Goal: Information Seeking & Learning: Learn about a topic

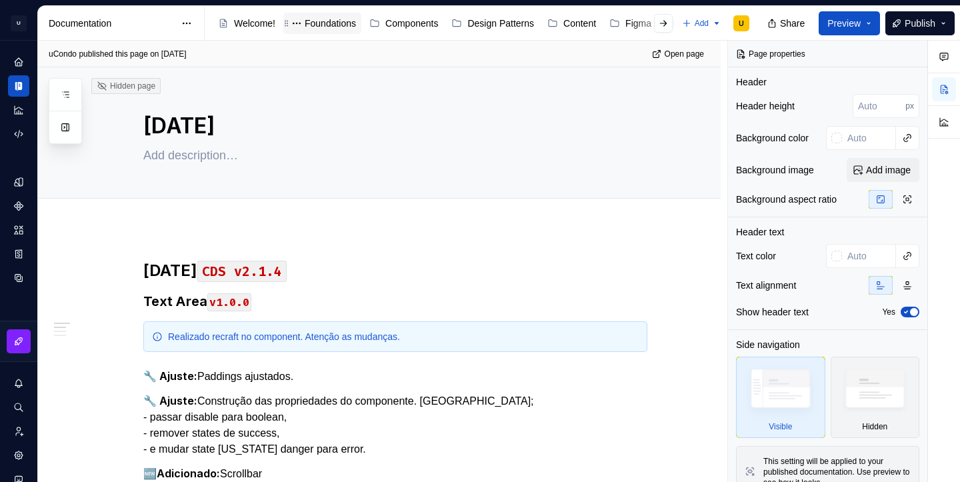
click at [333, 26] on div "Foundations" at bounding box center [330, 23] width 51 height 13
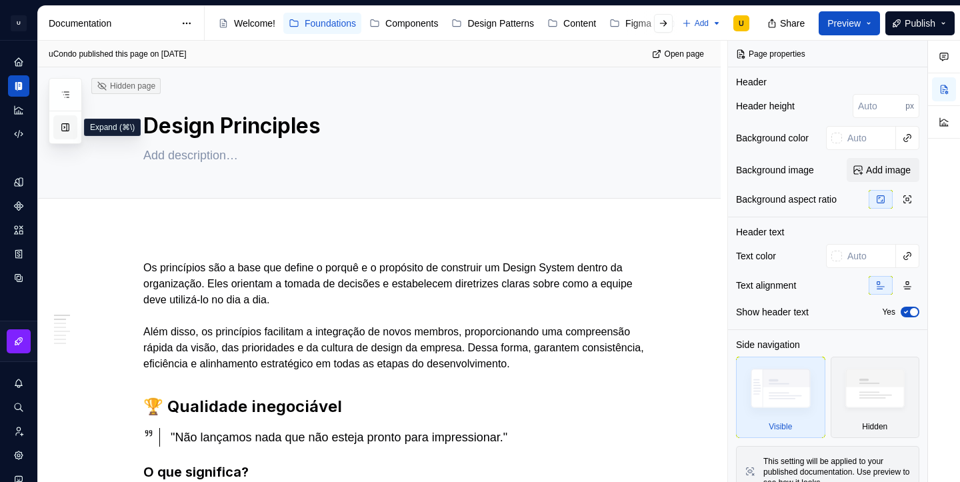
click at [65, 129] on button "button" at bounding box center [65, 127] width 24 height 24
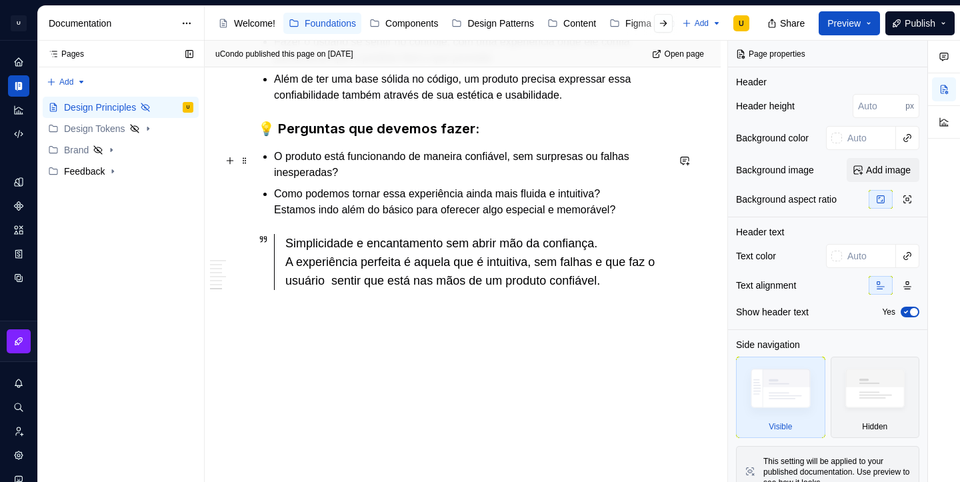
scroll to position [1326, 0]
click at [77, 131] on div "Design Tokens" at bounding box center [94, 128] width 61 height 13
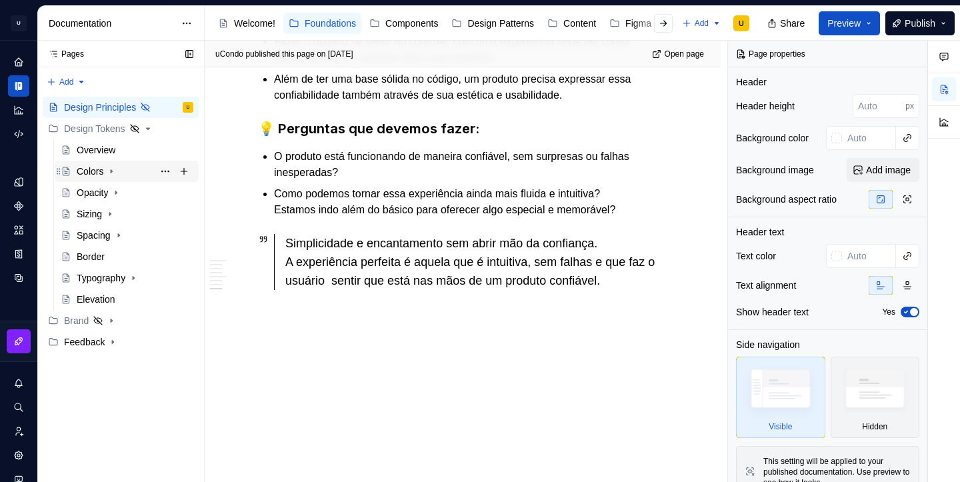
click at [97, 173] on div "Colors" at bounding box center [90, 171] width 27 height 13
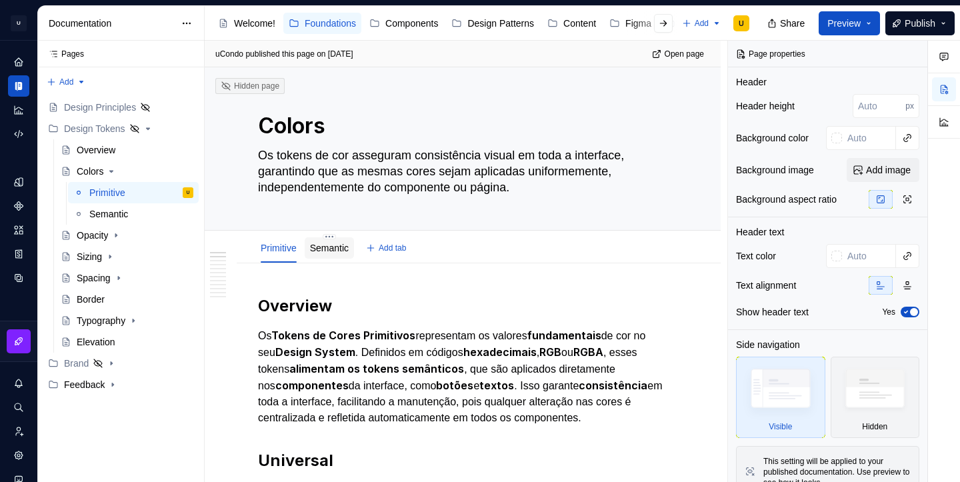
click at [329, 252] on link "Semantic" at bounding box center [329, 248] width 39 height 11
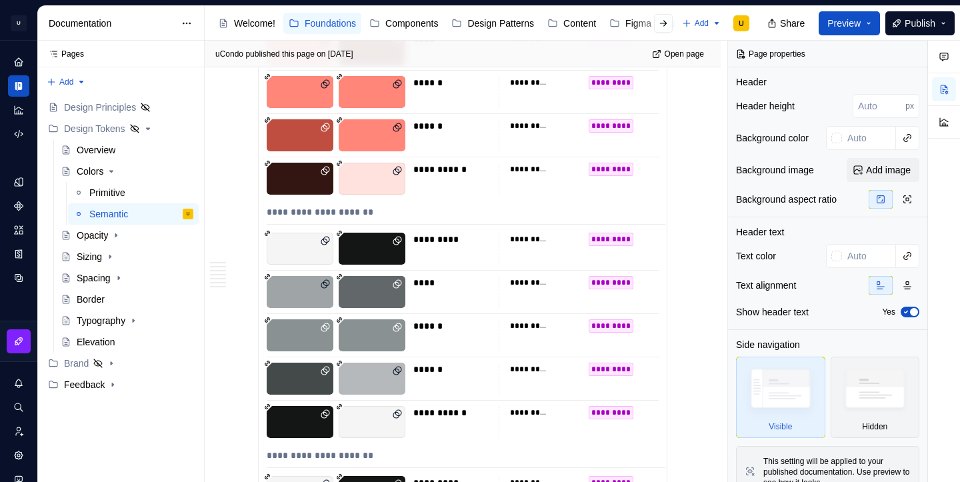
scroll to position [4239, 0]
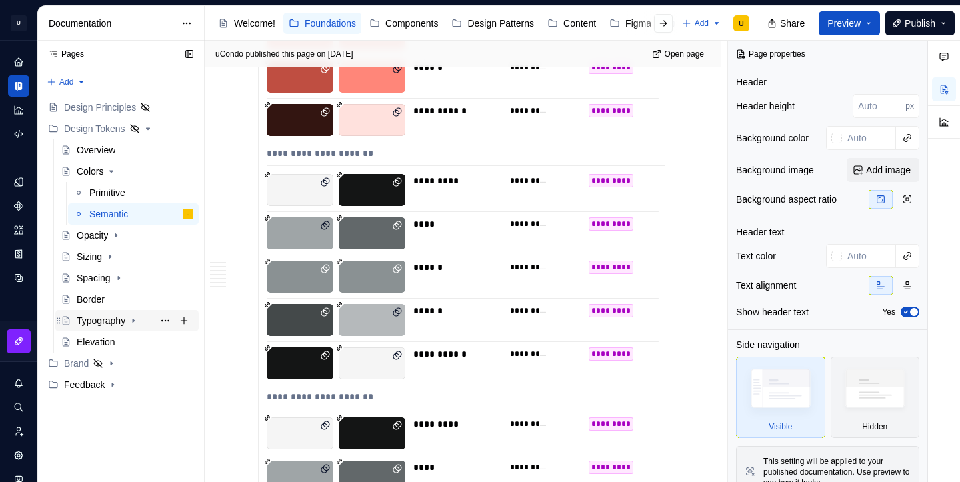
click at [101, 321] on div "Typography" at bounding box center [101, 320] width 49 height 13
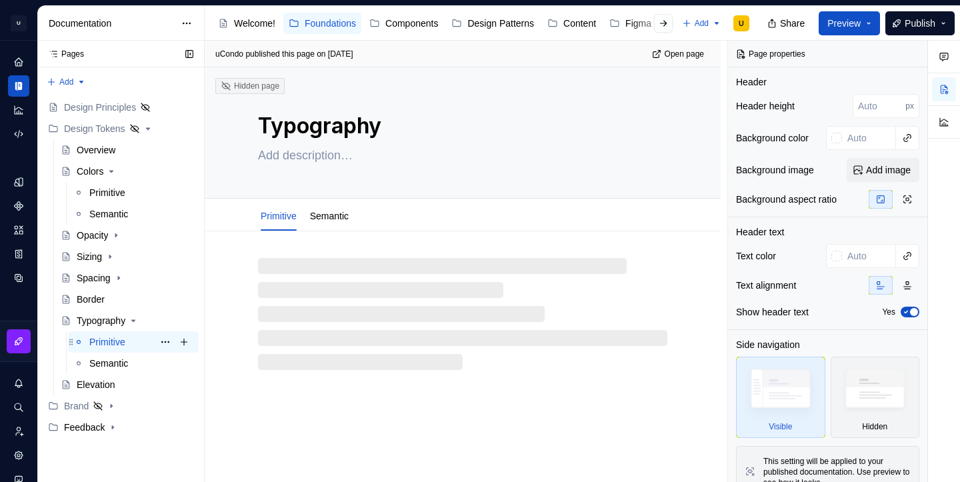
click at [104, 339] on div "Primitive" at bounding box center [107, 341] width 36 height 13
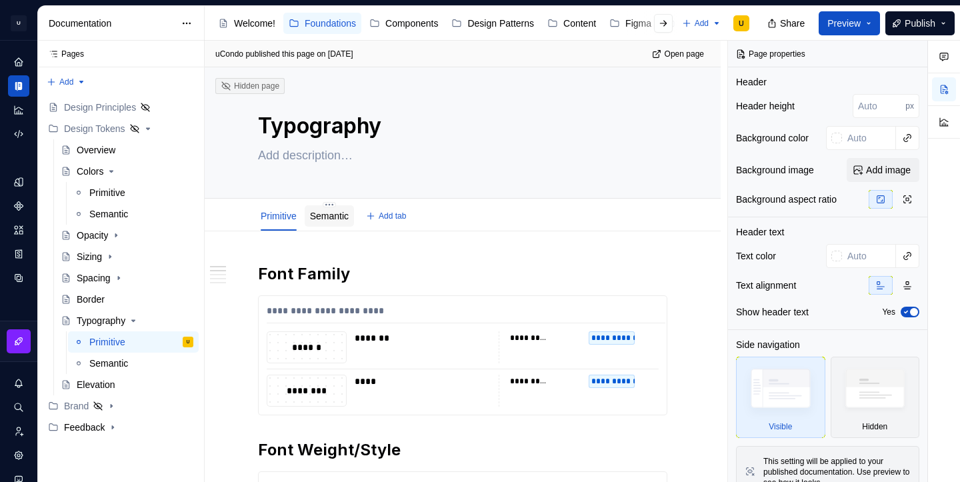
click at [333, 217] on link "Semantic" at bounding box center [329, 216] width 39 height 11
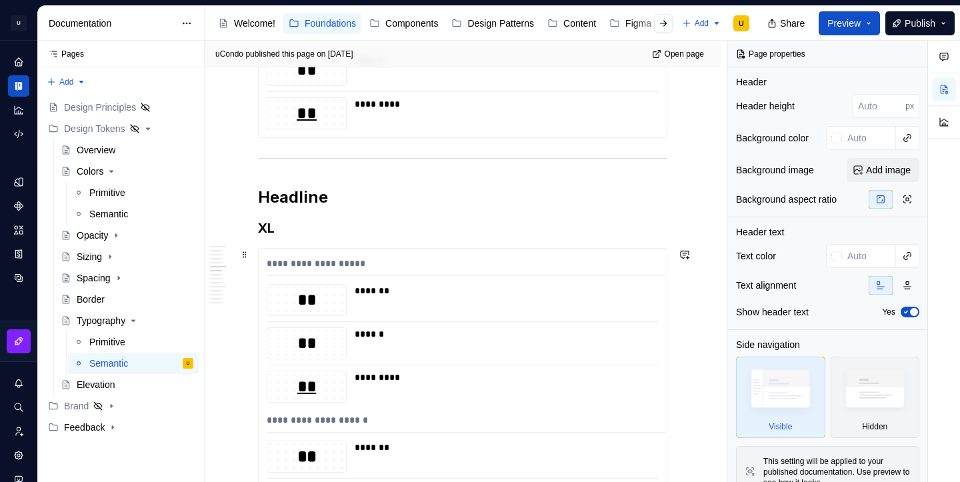
scroll to position [1606, 0]
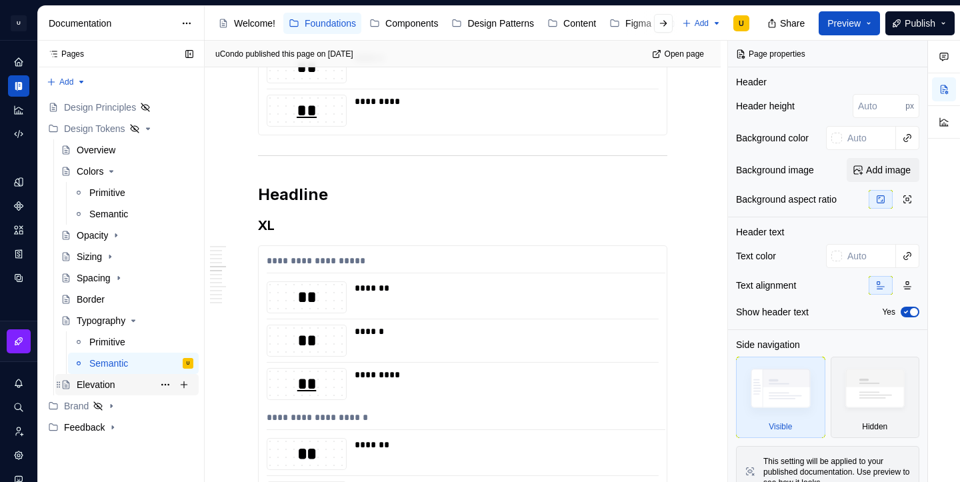
click at [107, 388] on div "Elevation" at bounding box center [96, 384] width 39 height 13
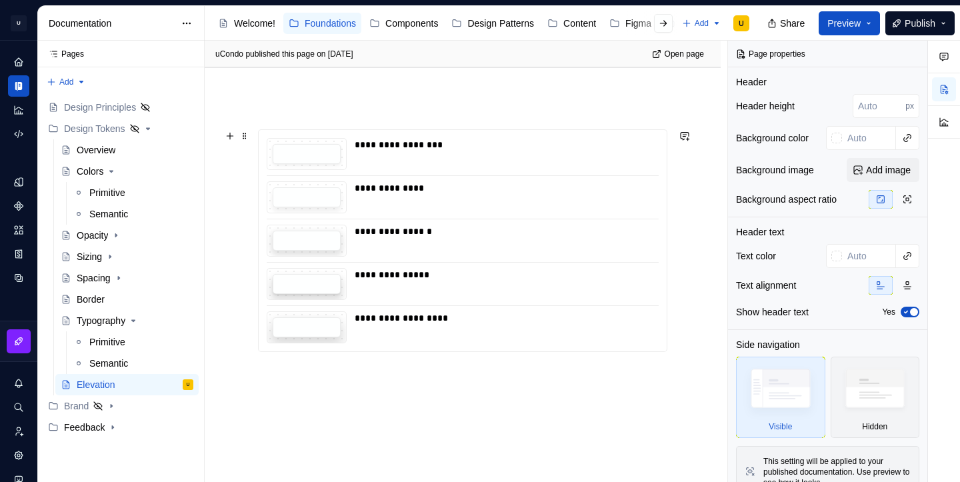
scroll to position [154, 0]
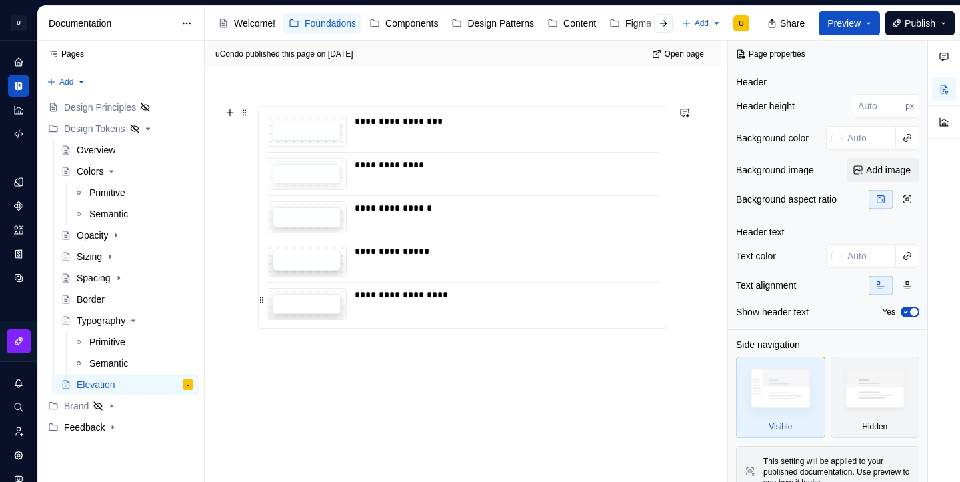
click at [357, 301] on div "**********" at bounding box center [503, 304] width 296 height 32
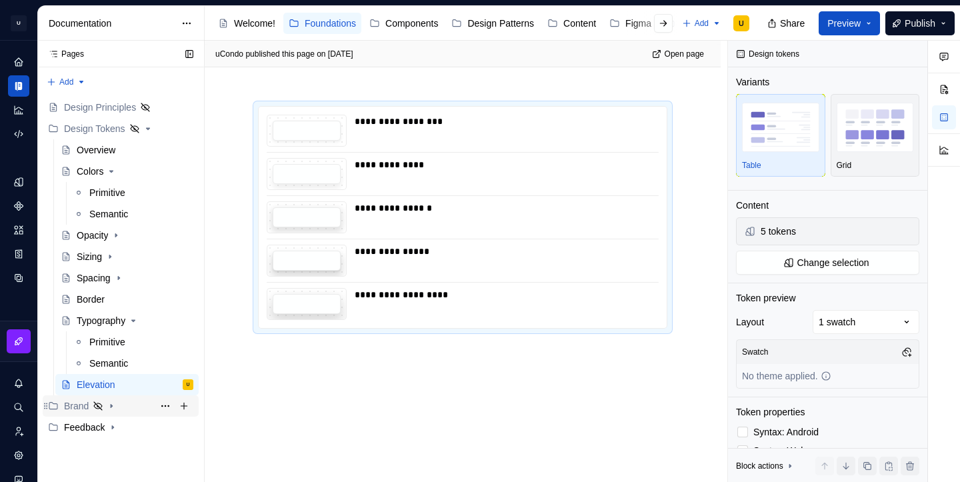
click at [123, 406] on div "Brand" at bounding box center [128, 406] width 129 height 19
click at [125, 427] on div "Iconography" at bounding box center [102, 427] width 51 height 13
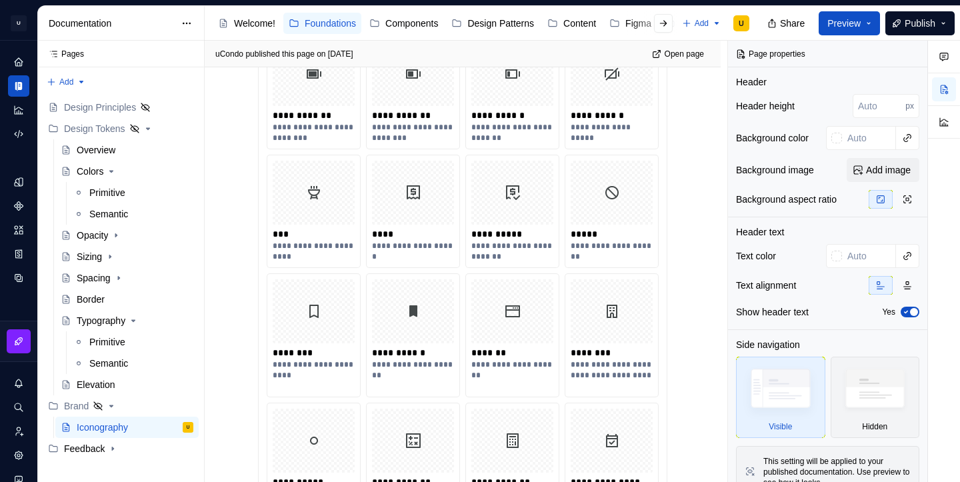
scroll to position [1064, 0]
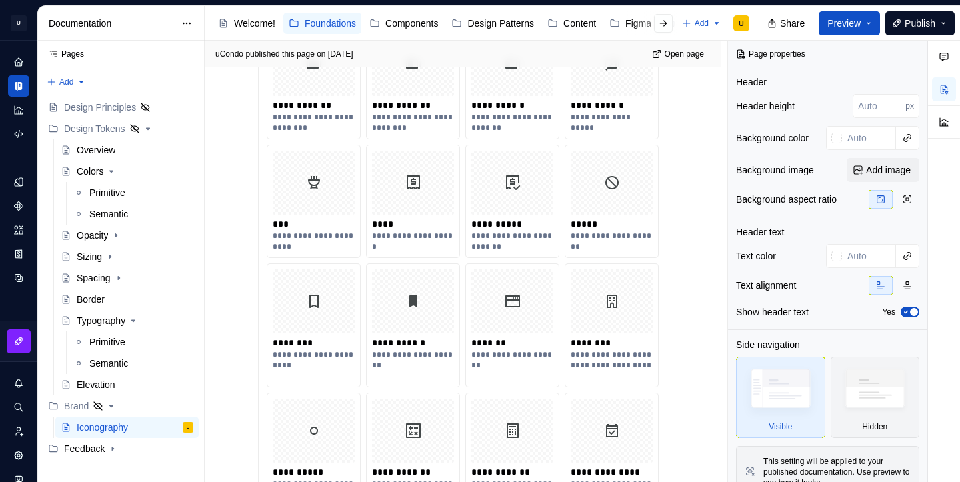
click at [837, 35] on div "Share Preview Publish" at bounding box center [860, 23] width 200 height 34
click at [846, 29] on span "Preview" at bounding box center [844, 23] width 33 height 13
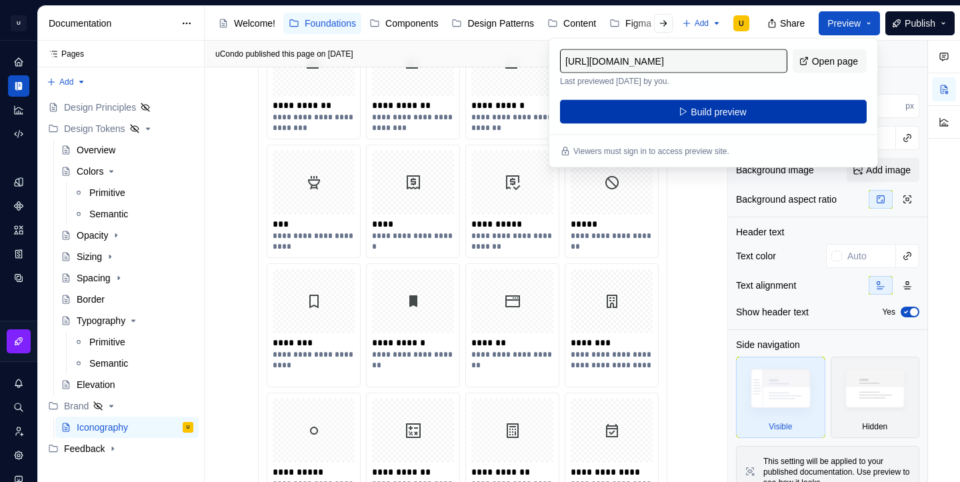
click at [794, 109] on button "Build preview" at bounding box center [713, 112] width 307 height 24
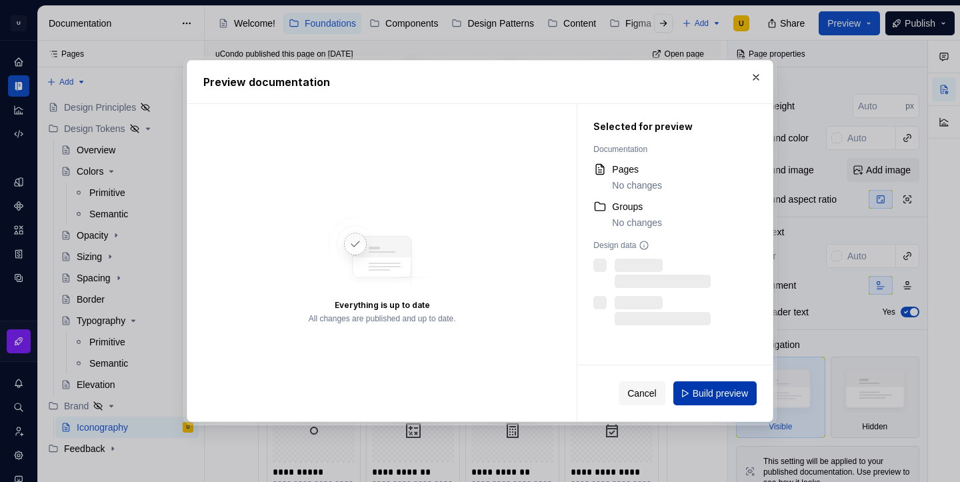
click at [716, 393] on span "Build preview" at bounding box center [720, 393] width 55 height 13
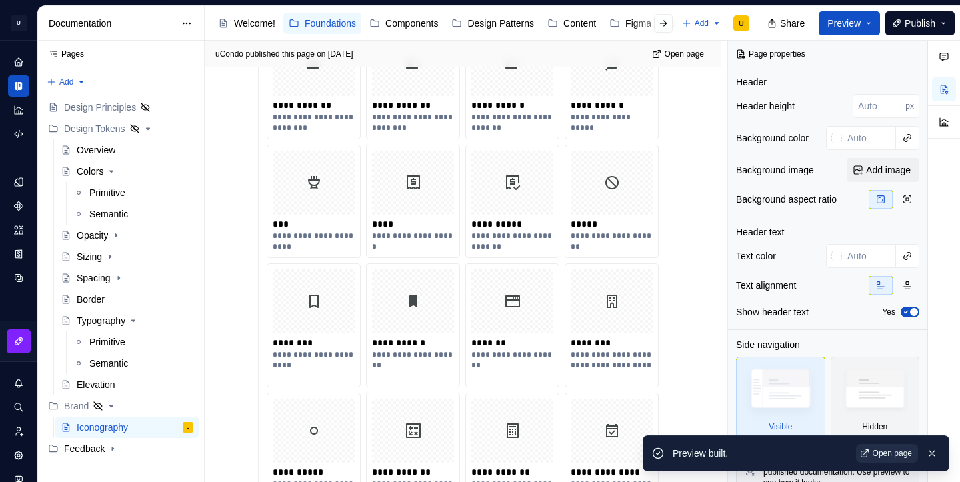
click at [892, 453] on span "Open page" at bounding box center [892, 453] width 39 height 11
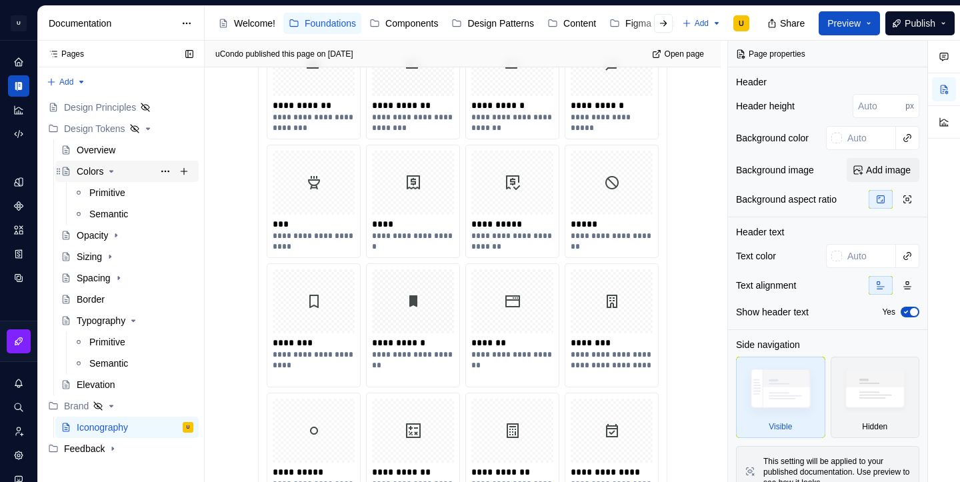
click at [115, 173] on icon "Page tree" at bounding box center [111, 171] width 11 height 11
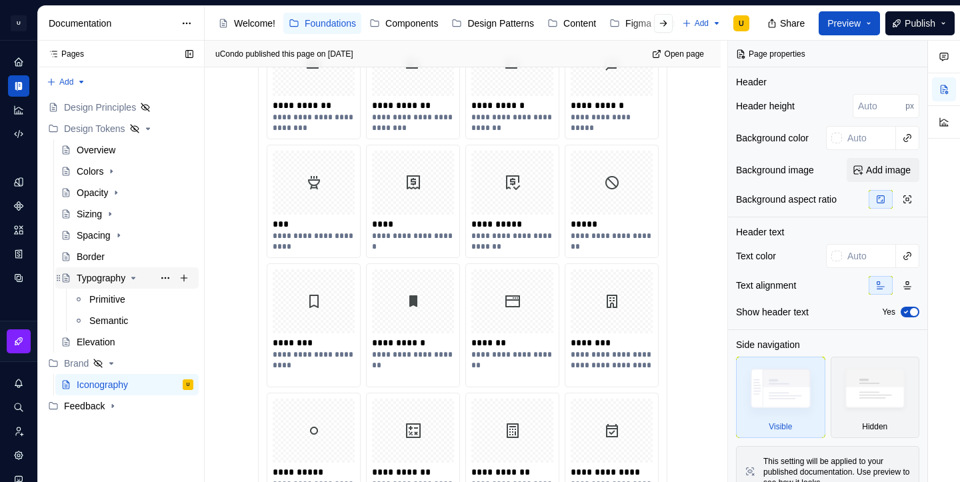
click at [135, 278] on icon "Page tree" at bounding box center [133, 277] width 3 height 1
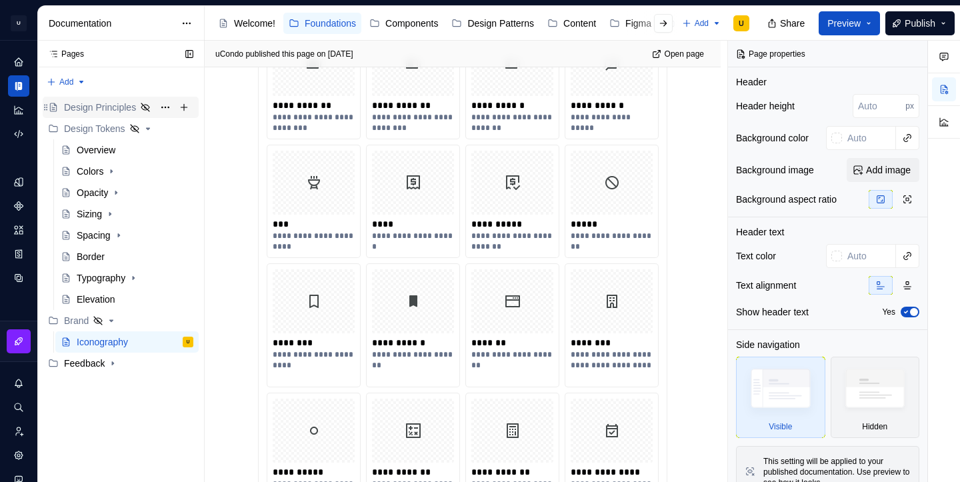
click at [104, 110] on div "Design Principles" at bounding box center [100, 107] width 72 height 13
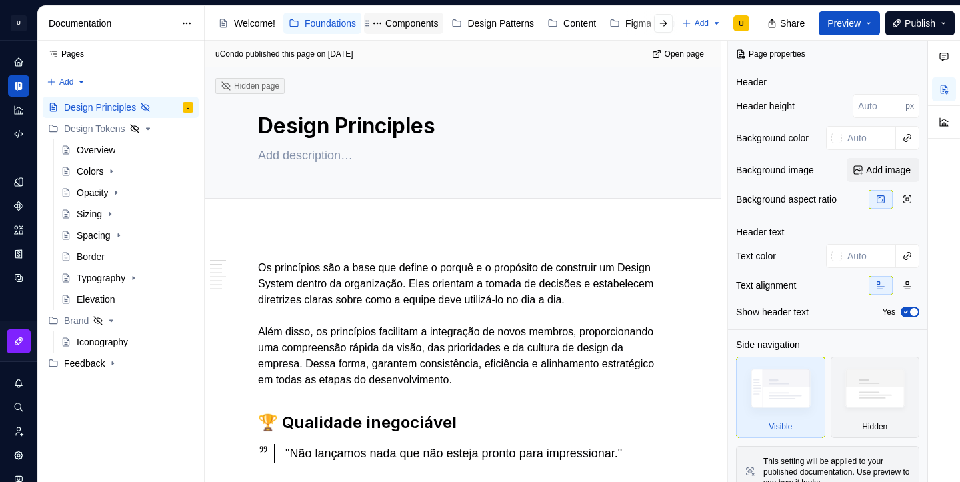
click at [423, 27] on div "Components" at bounding box center [411, 23] width 53 height 13
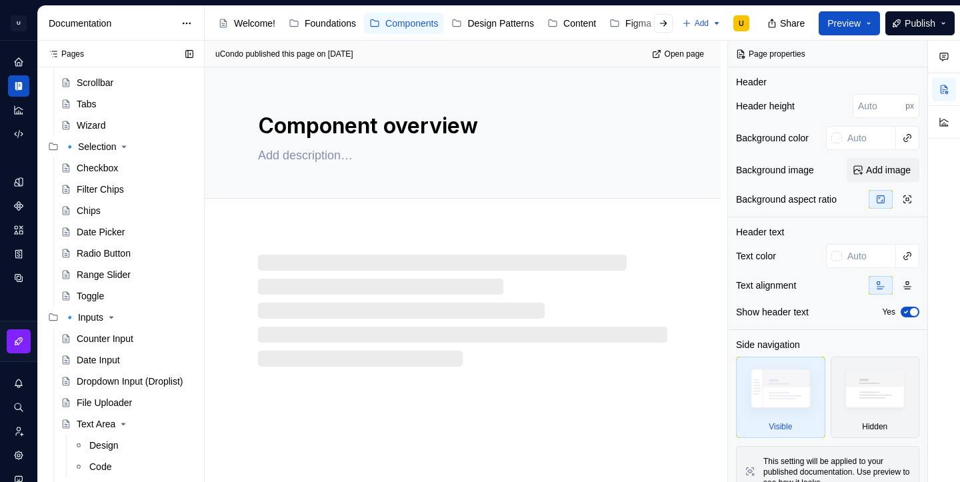
scroll to position [934, 0]
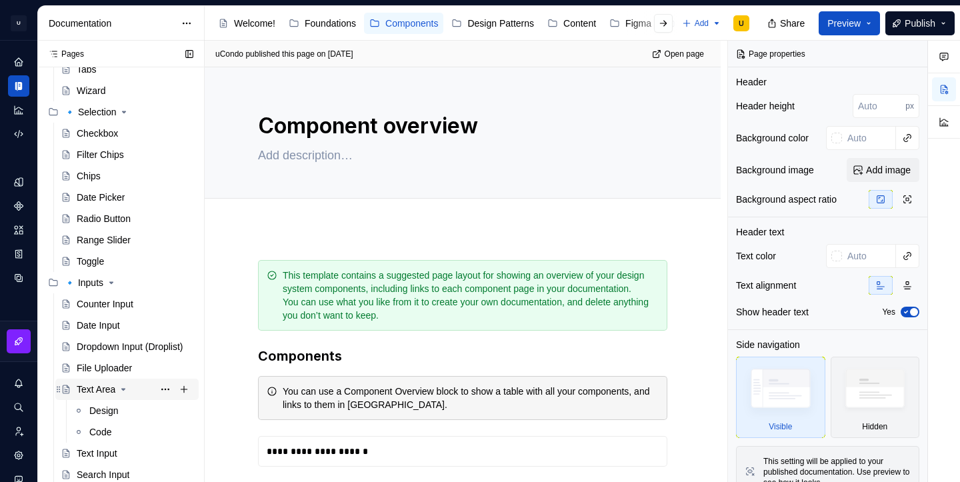
click at [104, 391] on div "Text Area" at bounding box center [96, 389] width 39 height 13
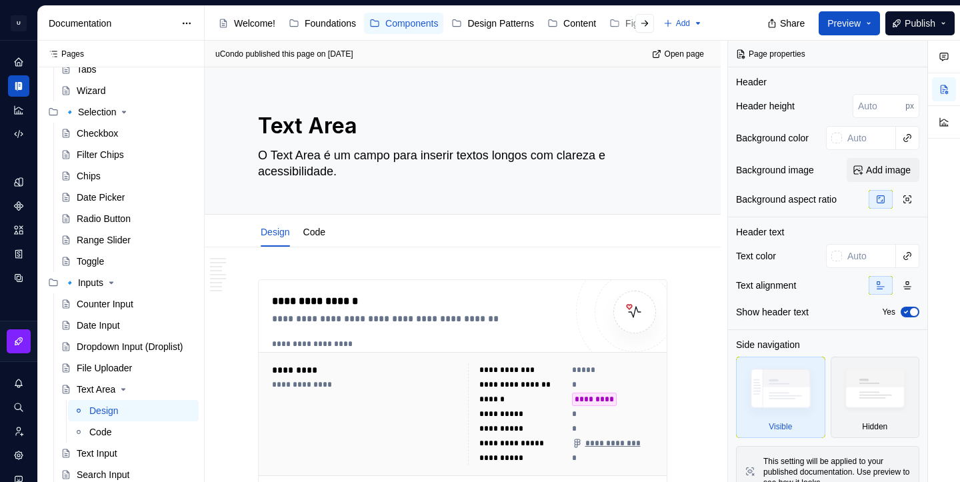
type textarea "*"
